Goal: Task Accomplishment & Management: Complete application form

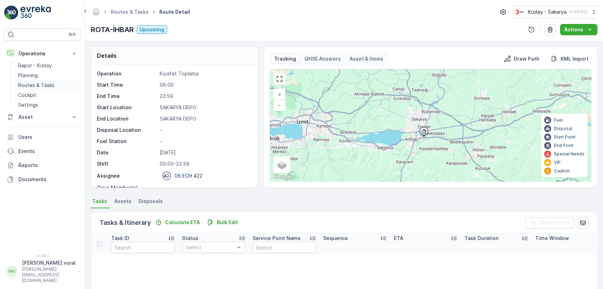
scroll to position [142, 0]
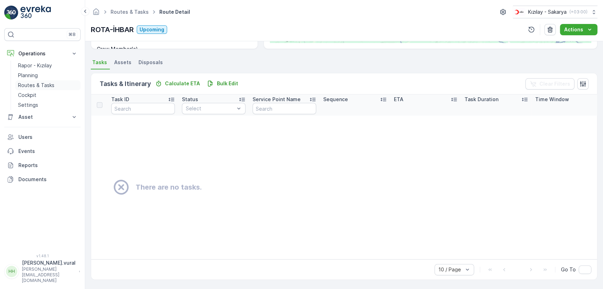
click at [53, 85] on p "Routes & Tasks" at bounding box center [36, 85] width 36 height 7
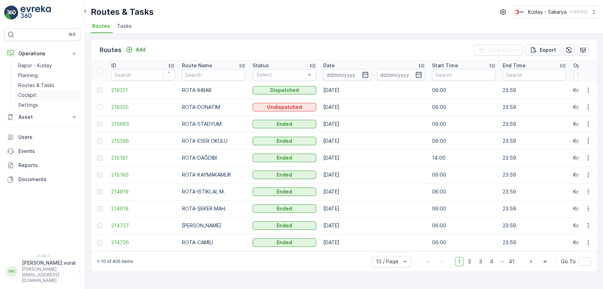
click at [56, 92] on link "Cockpit" at bounding box center [47, 95] width 65 height 10
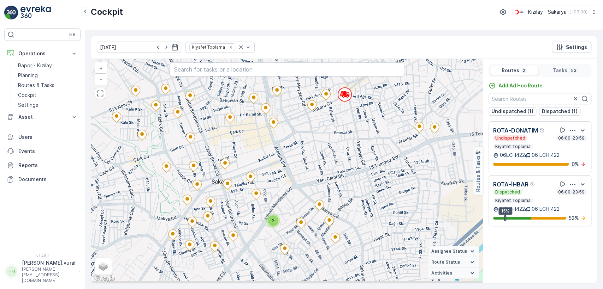
drag, startPoint x: 360, startPoint y: 219, endPoint x: 346, endPoint y: 187, distance: 34.3
click at [349, 191] on div "2 + − Satellite Roadmap Terrain Hybrid Leaflet Keyboard shortcuts Map Data Map …" at bounding box center [286, 171] width 391 height 225
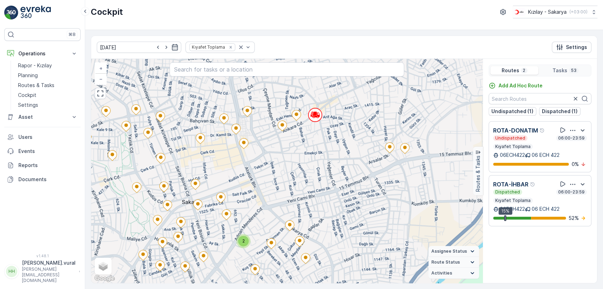
drag, startPoint x: 355, startPoint y: 167, endPoint x: 324, endPoint y: 193, distance: 40.1
click at [325, 192] on div "2 + − Satellite Roadmap Terrain Hybrid Leaflet Keyboard shortcuts Map Data Map …" at bounding box center [286, 171] width 391 height 225
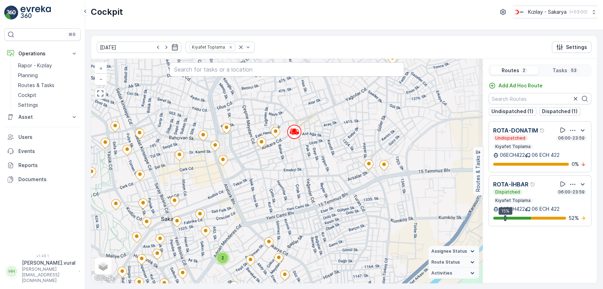
drag, startPoint x: 345, startPoint y: 156, endPoint x: 295, endPoint y: 192, distance: 61.4
click at [296, 192] on div "2 + − Satellite Roadmap Terrain Hybrid Leaflet Keyboard shortcuts Map Data Map …" at bounding box center [286, 171] width 391 height 225
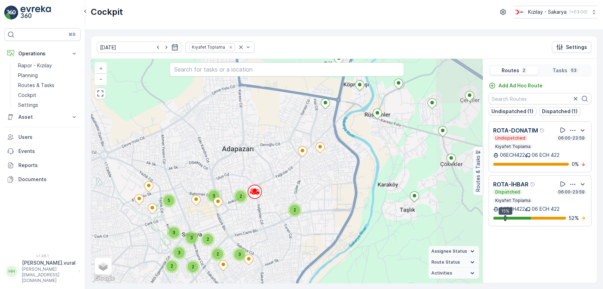
drag, startPoint x: 340, startPoint y: 159, endPoint x: 305, endPoint y: 182, distance: 42.3
click at [305, 182] on div "2 3 2 2 3 2 2 3 2 3 3 5 + − Satellite Roadmap Terrain Hybrid Leaflet Keyboard s…" at bounding box center [286, 171] width 391 height 225
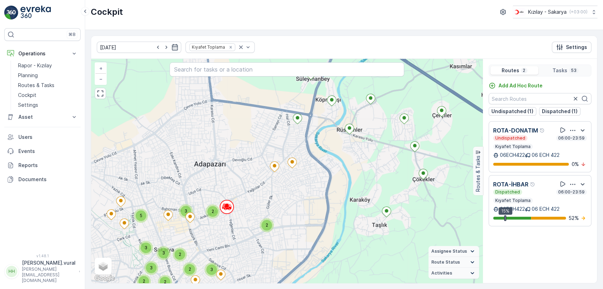
drag, startPoint x: 345, startPoint y: 161, endPoint x: 331, endPoint y: 148, distance: 18.7
click at [340, 147] on div "2 3 2 2 3 2 2 3 2 3 3 5 + − Satellite Roadmap Terrain Hybrid Leaflet Keyboard s…" at bounding box center [286, 171] width 391 height 225
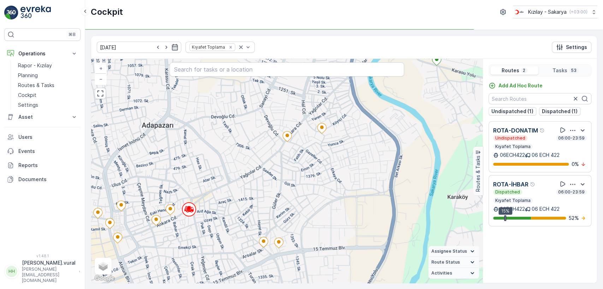
click at [59, 267] on p "[PERSON_NAME].vural" at bounding box center [49, 263] width 54 height 7
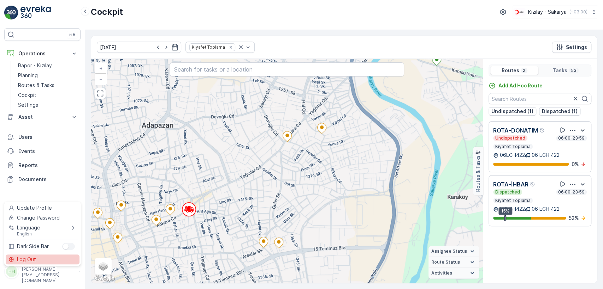
click at [64, 261] on div "Log Out" at bounding box center [43, 260] width 74 height 10
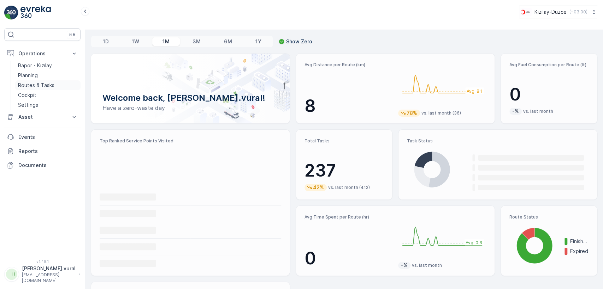
click at [38, 83] on p "Routes & Tasks" at bounding box center [36, 85] width 36 height 7
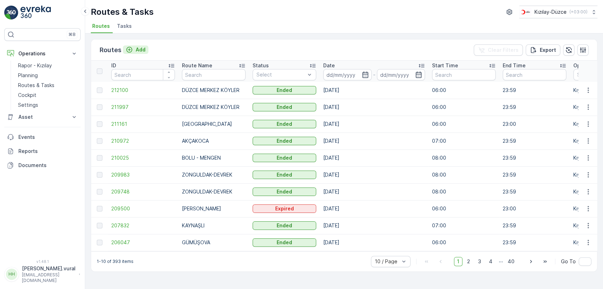
click at [136, 47] on p "Add" at bounding box center [141, 49] width 10 height 7
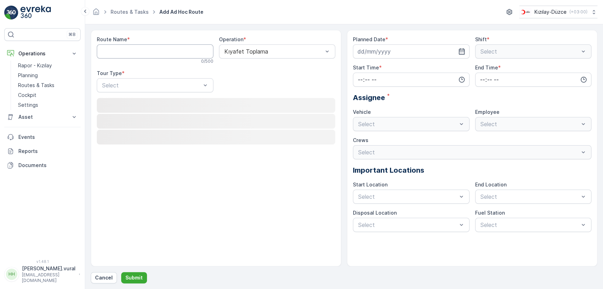
click at [136, 48] on Name "Route Name" at bounding box center [155, 51] width 117 height 14
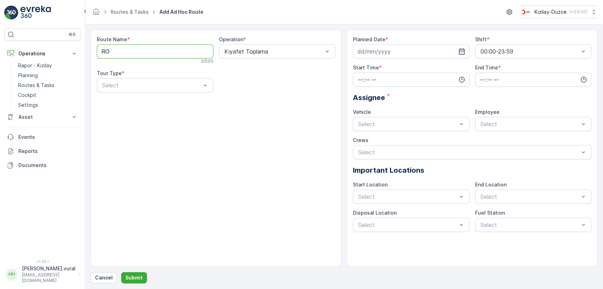
type Name "R"
type Name "GÜMÜŞOVA"
click at [145, 86] on div at bounding box center [151, 85] width 100 height 6
click at [128, 98] on div "Static" at bounding box center [155, 103] width 117 height 12
click at [274, 86] on div at bounding box center [273, 85] width 100 height 6
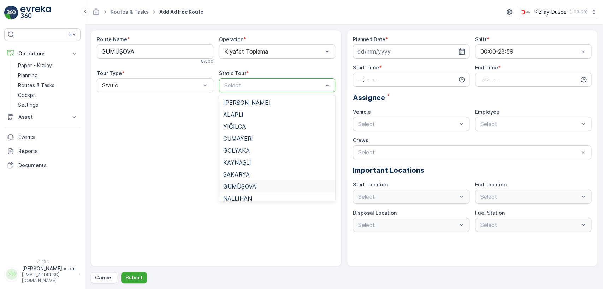
click at [261, 182] on div "GÜMÜŞOVA" at bounding box center [277, 187] width 117 height 12
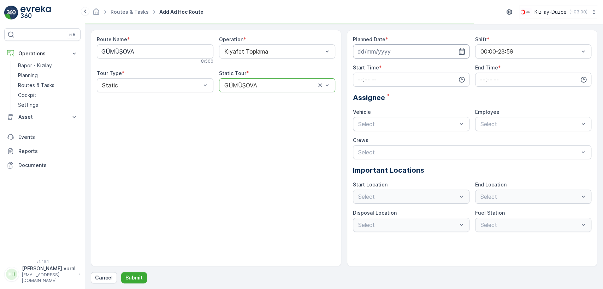
click at [382, 56] on input at bounding box center [411, 51] width 117 height 14
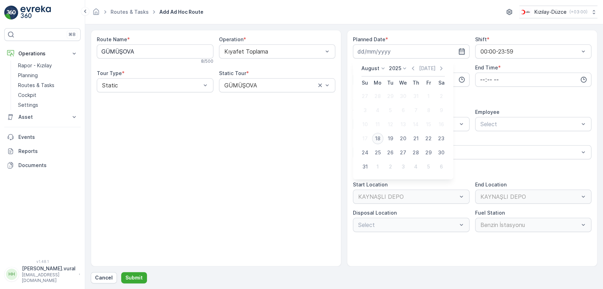
click at [380, 139] on div "18" at bounding box center [377, 138] width 11 height 11
type input "[DATE]"
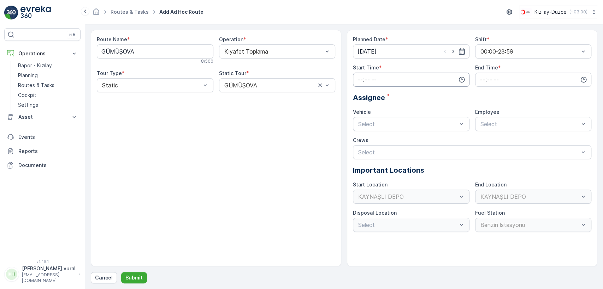
click at [375, 83] on input "time" at bounding box center [411, 80] width 117 height 14
click at [362, 120] on span "08" at bounding box center [360, 120] width 6 height 7
type input "08:00"
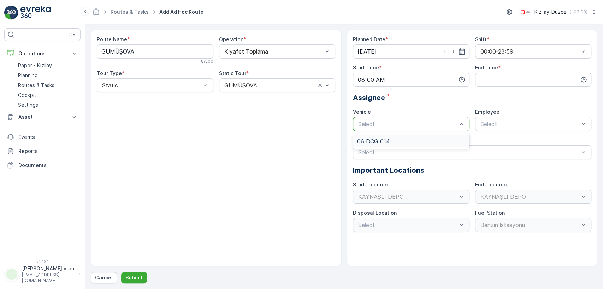
click at [384, 141] on span "06 DCG 614" at bounding box center [373, 141] width 32 height 6
click at [489, 87] on div "Planned Date * 18.08.2025 Shift * 00:00-23:59 Start Time * 08:00 End Time * Ass…" at bounding box center [472, 134] width 238 height 196
click at [494, 80] on input "time" at bounding box center [533, 80] width 117 height 14
click at [482, 150] on span "23" at bounding box center [482, 151] width 6 height 7
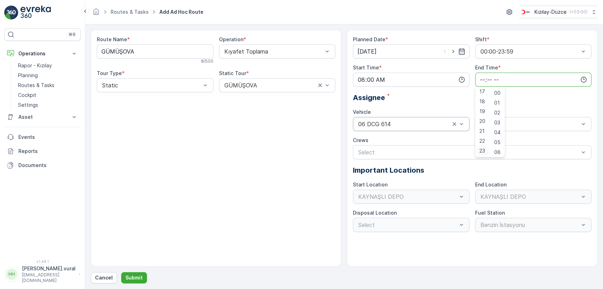
type input "23:00"
click at [554, 113] on div "Employee" at bounding box center [533, 112] width 117 height 7
click at [540, 118] on div "Select" at bounding box center [533, 124] width 117 height 14
click at [505, 142] on span "06 DCG 614" at bounding box center [495, 141] width 32 height 6
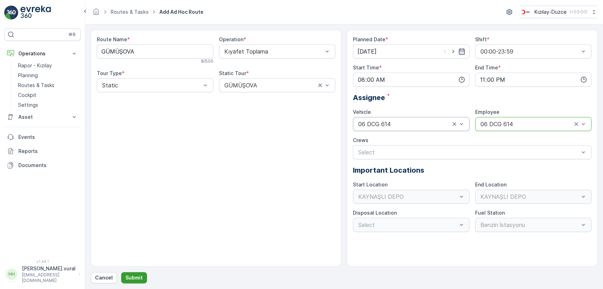
click at [144, 275] on button "Submit" at bounding box center [134, 278] width 26 height 11
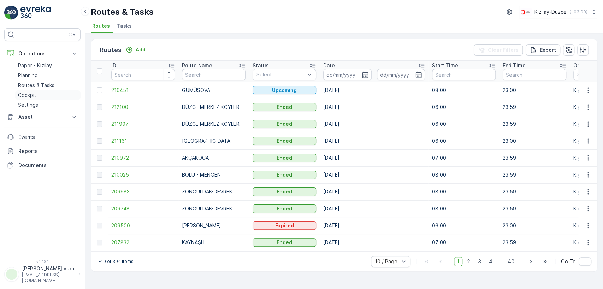
click at [41, 96] on link "Cockpit" at bounding box center [47, 95] width 65 height 10
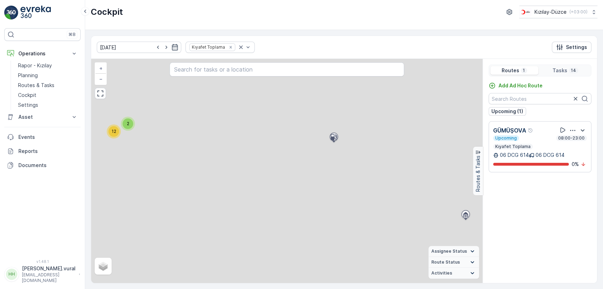
click at [37, 272] on p "hasan.vural" at bounding box center [49, 268] width 54 height 7
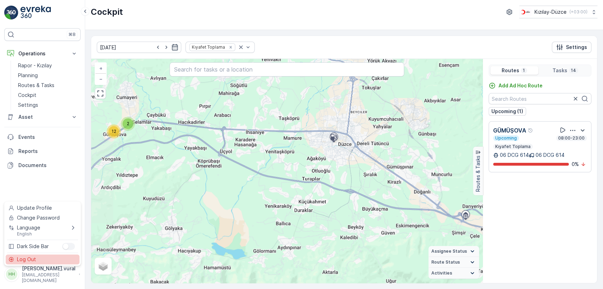
click at [42, 261] on div "Log Out" at bounding box center [43, 260] width 74 height 10
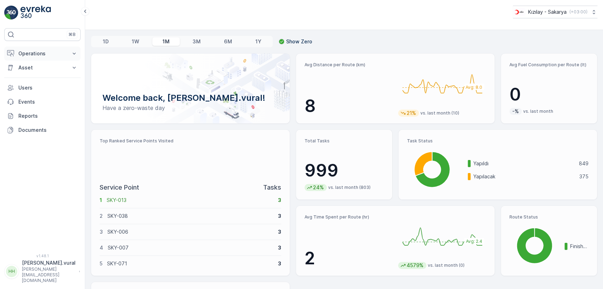
click at [45, 47] on button "Operations" at bounding box center [42, 54] width 76 height 14
click at [56, 83] on link "Routes & Tasks" at bounding box center [47, 85] width 65 height 10
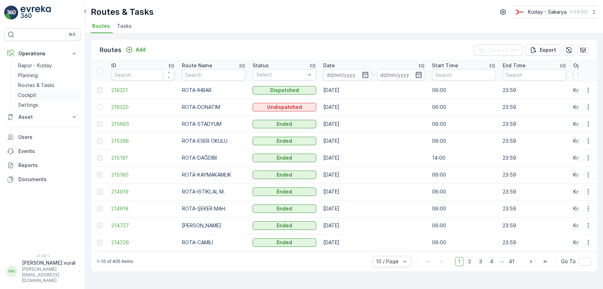
click at [54, 94] on link "Cockpit" at bounding box center [47, 95] width 65 height 10
